Goal: Find specific page/section: Find specific page/section

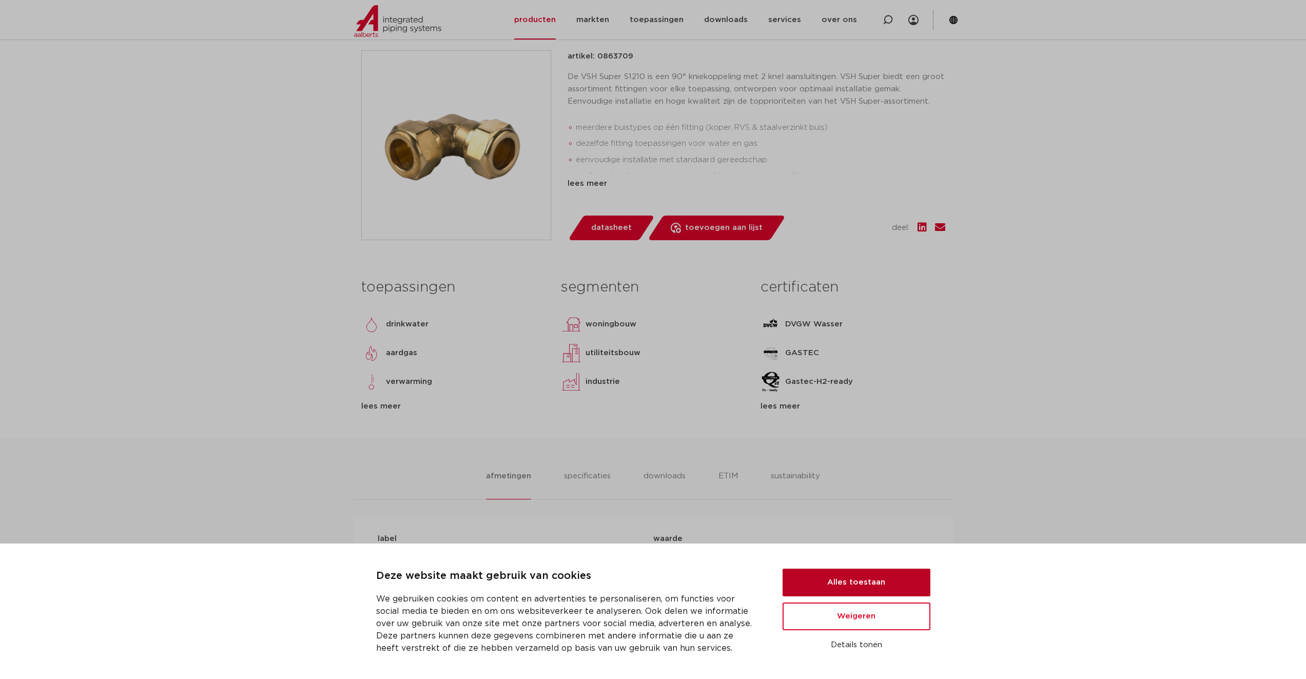
scroll to position [160, 0]
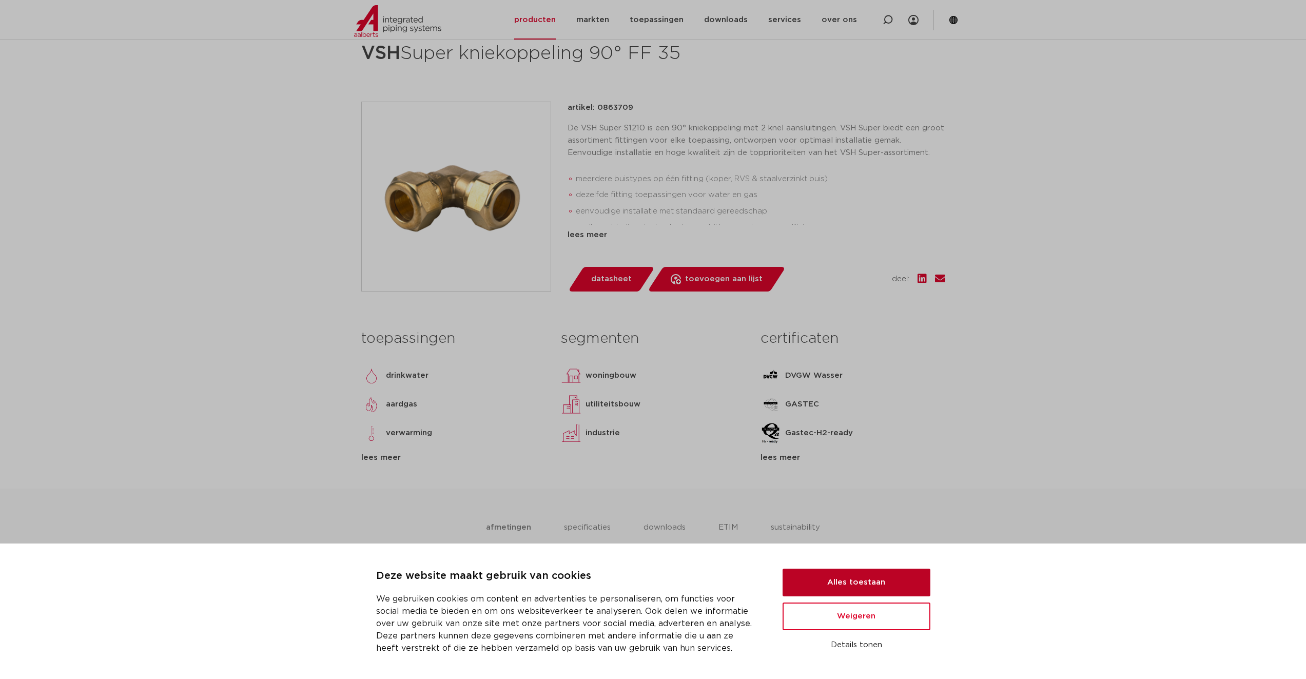
click at [865, 590] on button "Alles toestaan" at bounding box center [857, 583] width 148 height 28
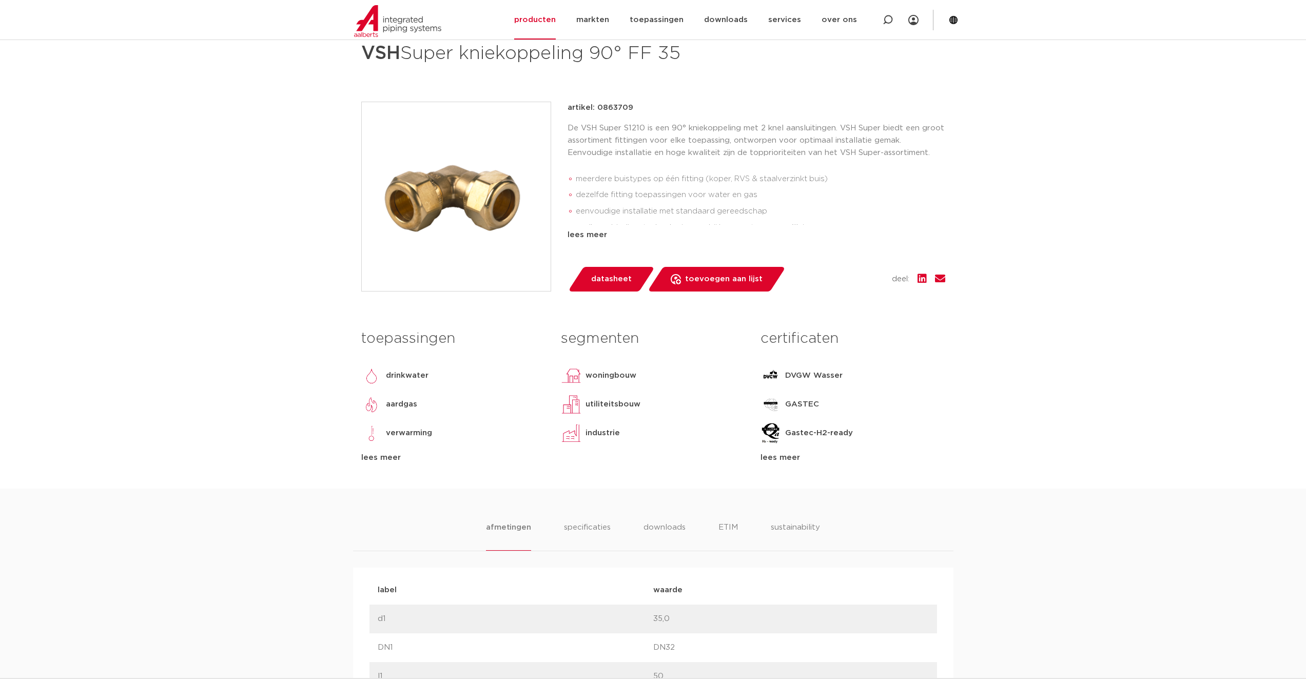
scroll to position [0, 0]
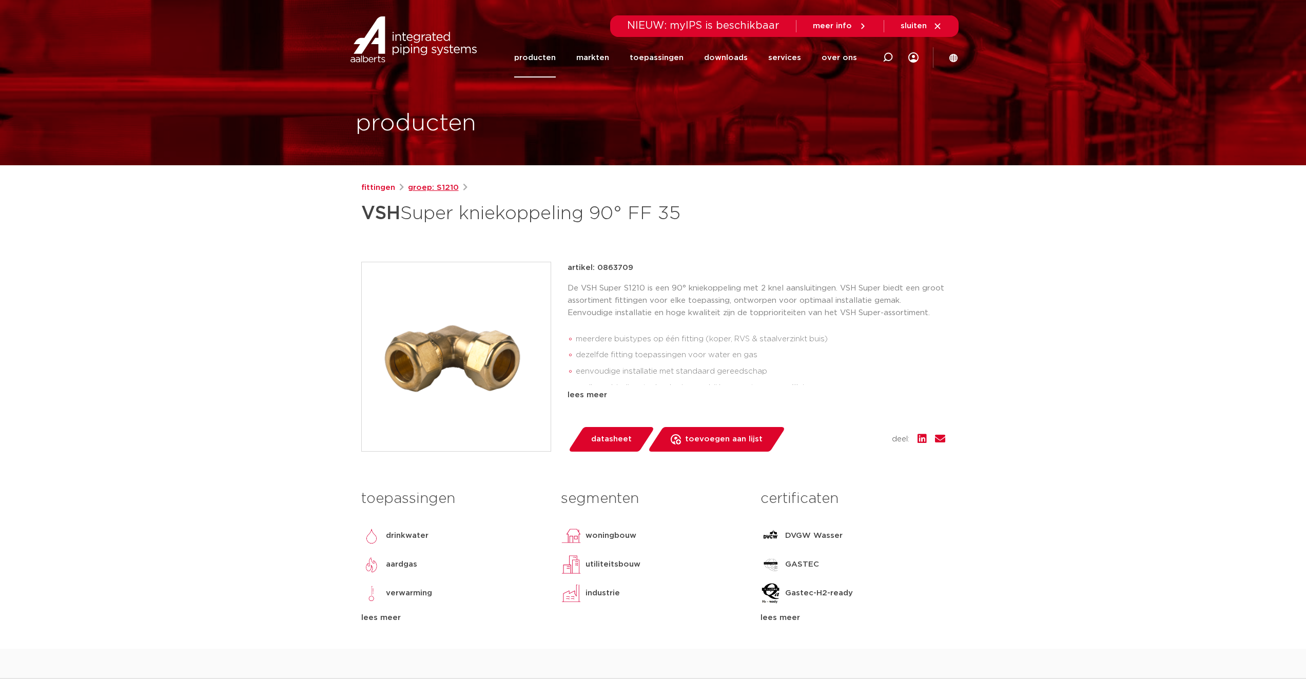
click at [435, 189] on link "groep: S1210" at bounding box center [433, 188] width 51 height 12
click at [381, 191] on link "fittingen" at bounding box center [378, 188] width 34 height 12
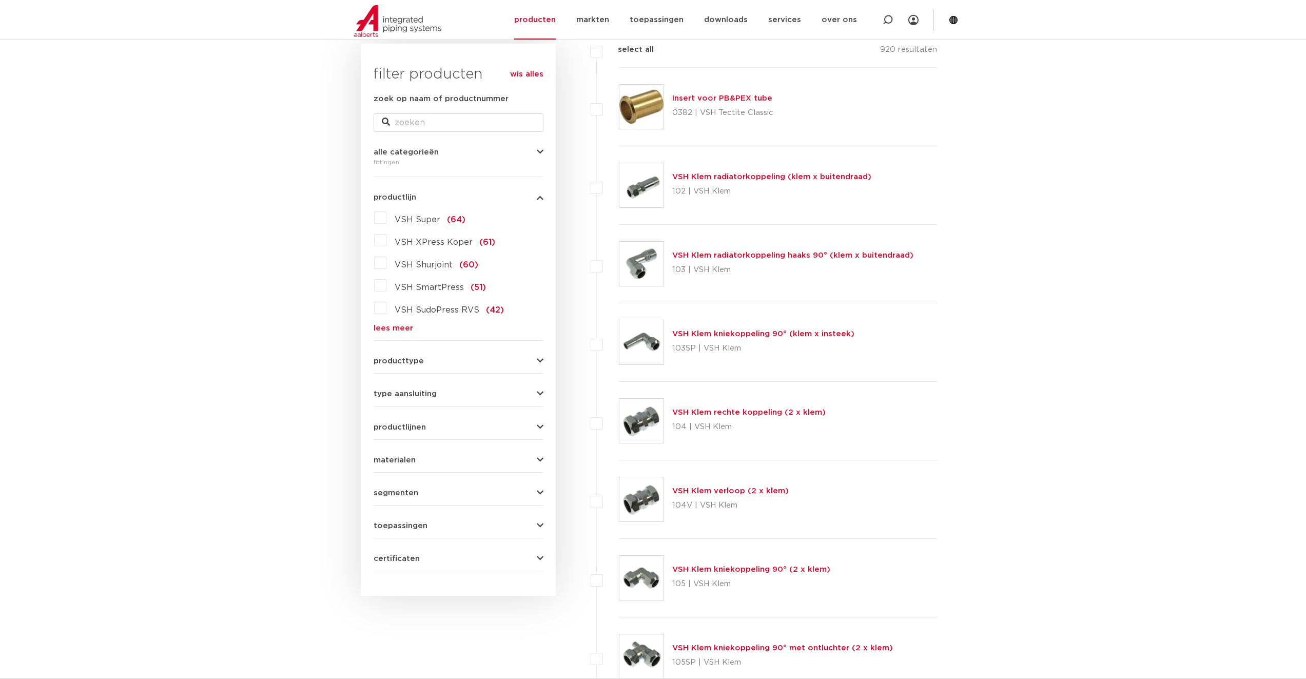
scroll to position [144, 0]
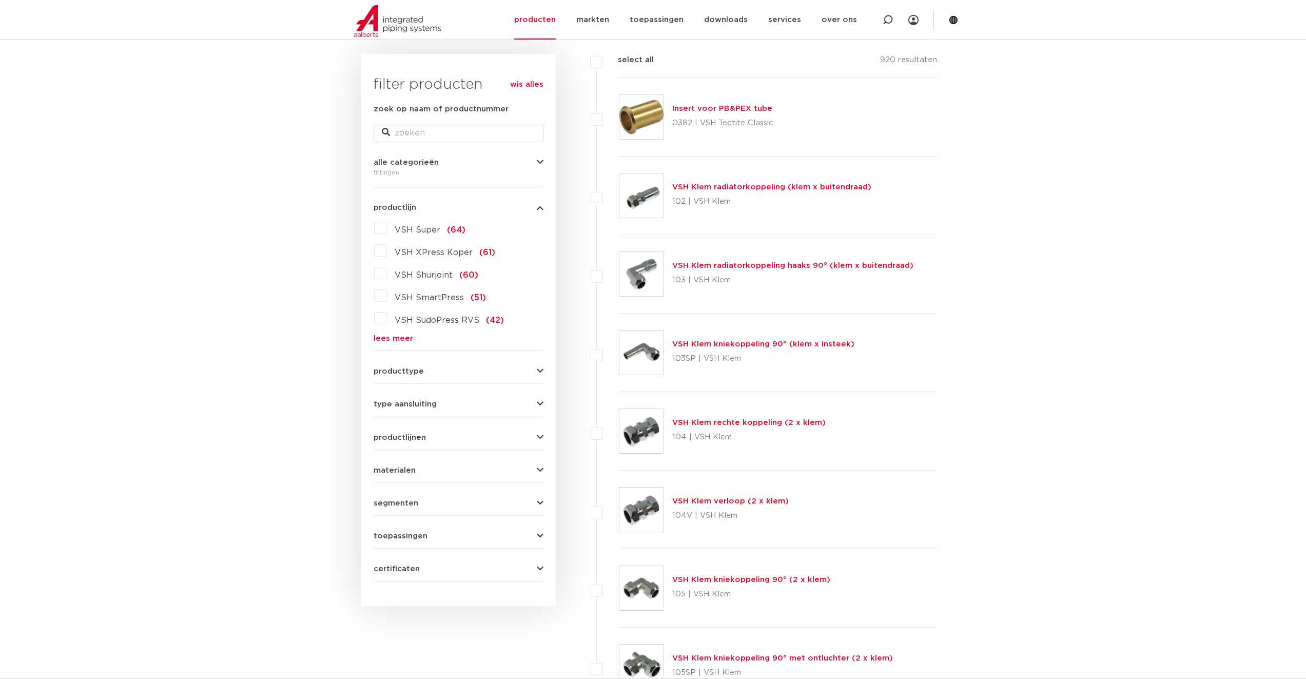
click at [432, 228] on span "VSH Super" at bounding box center [418, 230] width 46 height 8
click at [0, 0] on input "VSH Super (64)" at bounding box center [0, 0] width 0 height 0
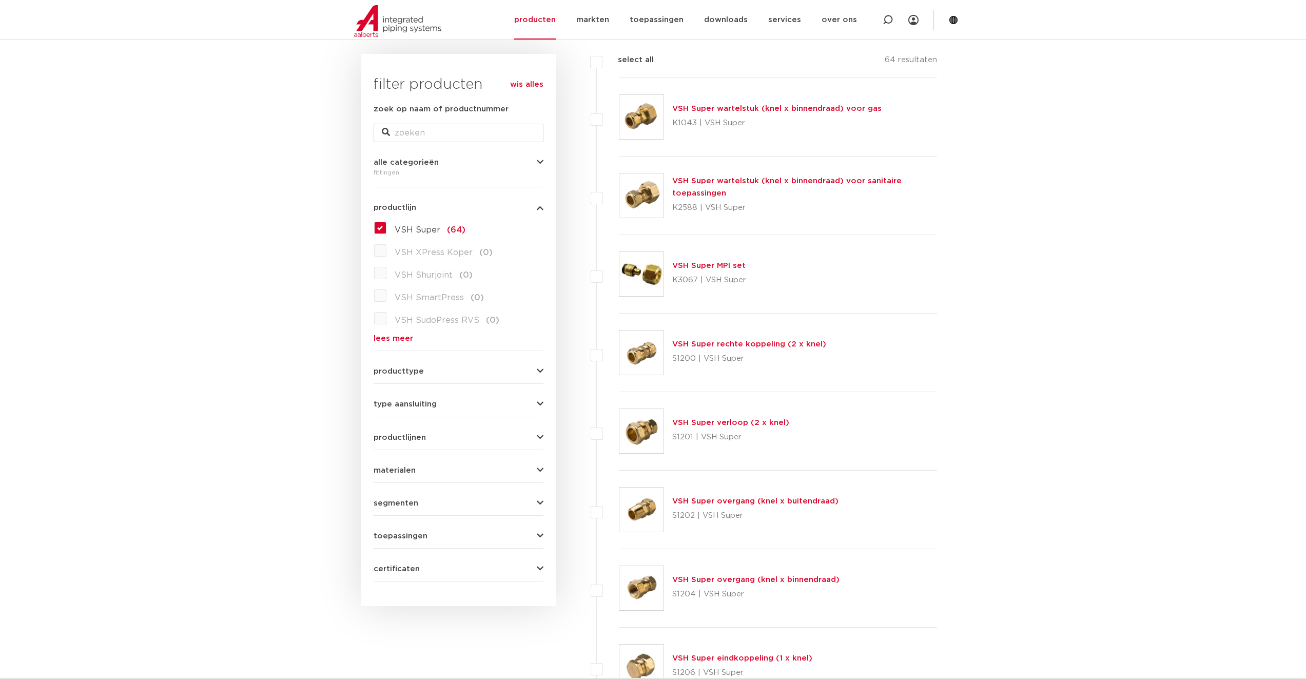
click at [462, 406] on button "type aansluiting" at bounding box center [459, 404] width 170 height 8
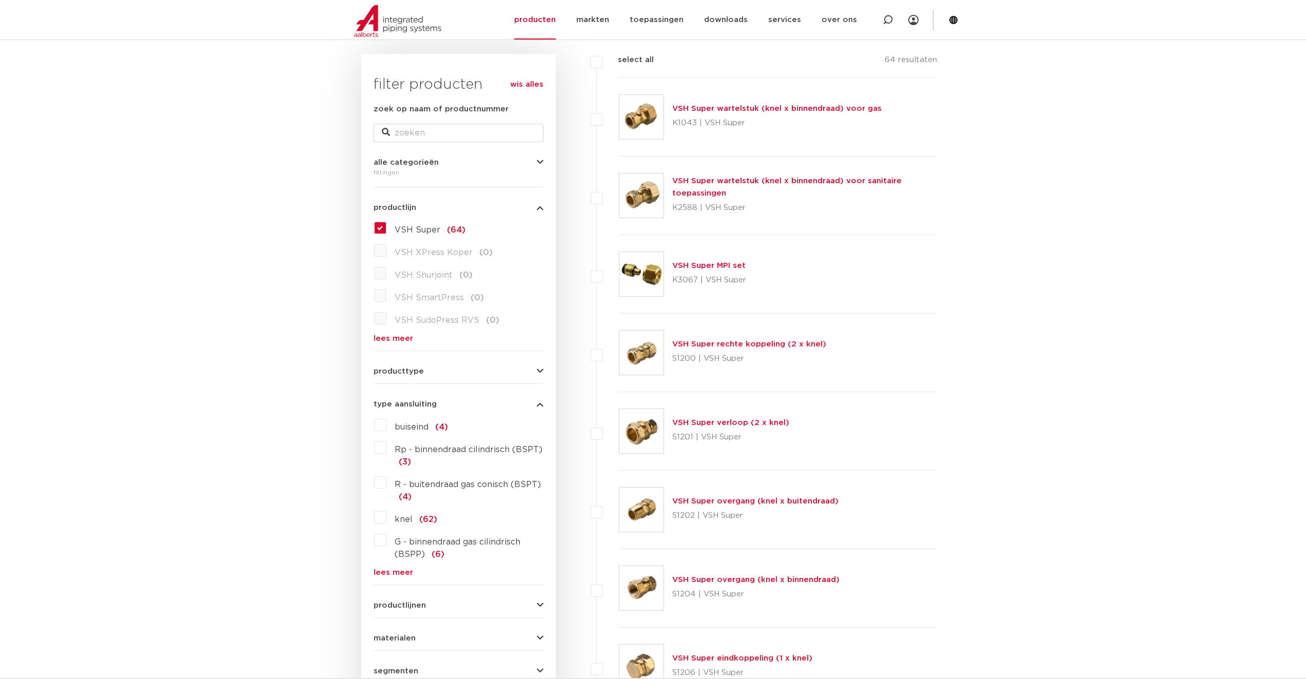
click at [462, 406] on button "type aansluiting" at bounding box center [459, 404] width 170 height 8
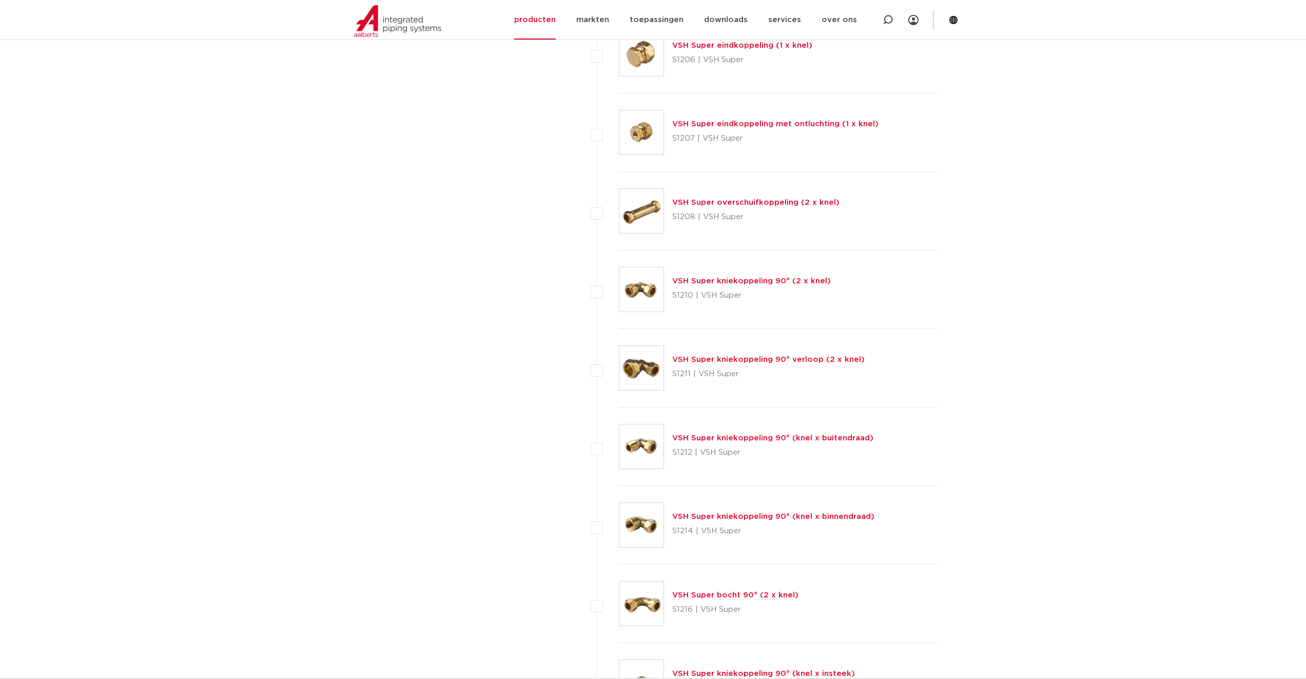
scroll to position [760, 0]
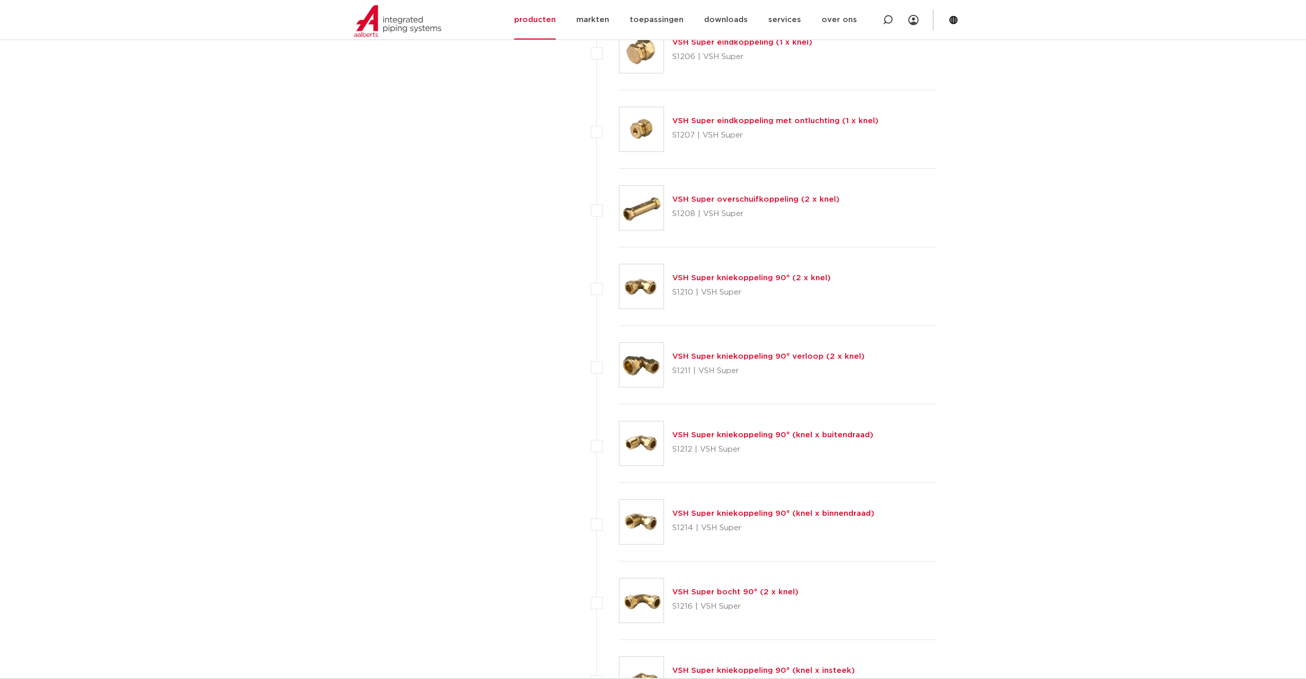
click at [850, 358] on link "VSH Super kniekoppeling 90° verloop (2 x knel)" at bounding box center [768, 357] width 192 height 8
